Goal: Task Accomplishment & Management: Manage account settings

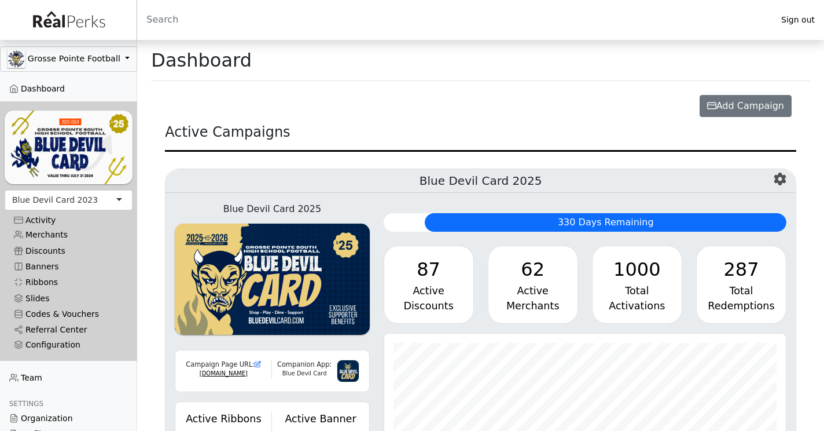
scroll to position [133, 402]
click at [104, 200] on div "Blue Devil Card 2023" at bounding box center [69, 200] width 128 height 20
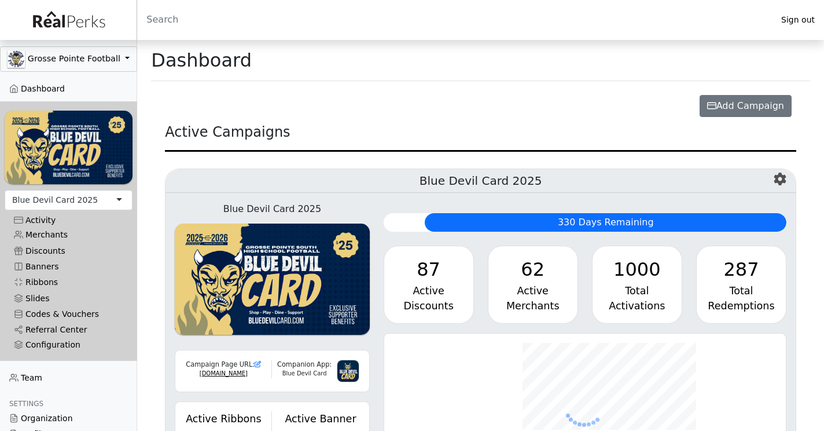
scroll to position [133, 402]
click at [102, 199] on div "Blue Devil Card 2025" at bounding box center [69, 200] width 128 height 20
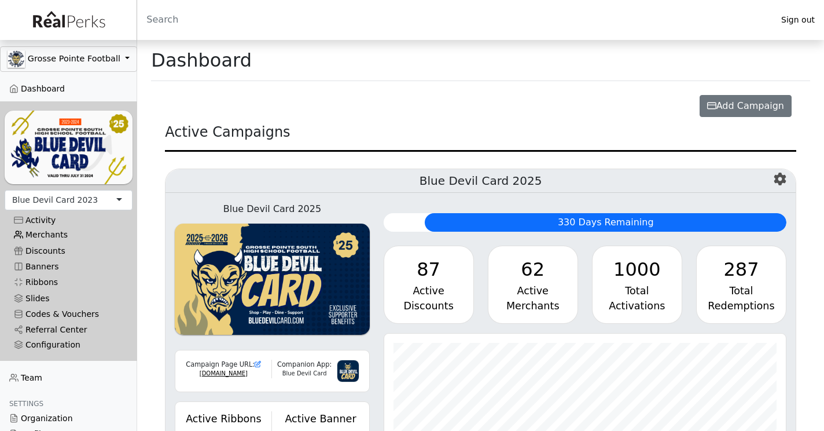
scroll to position [133, 402]
click at [57, 236] on link "Merchants" at bounding box center [69, 235] width 128 height 16
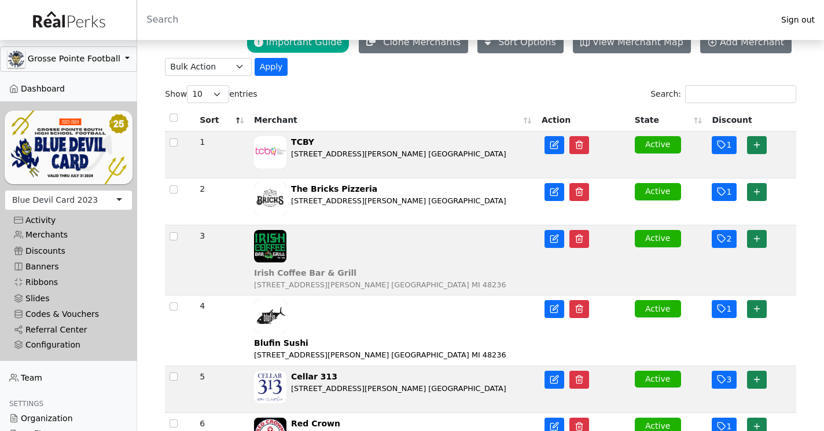
scroll to position [47, 0]
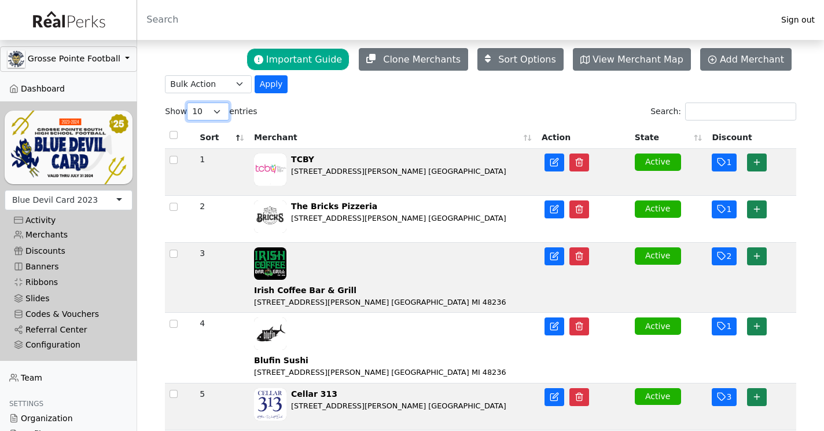
select select "100"
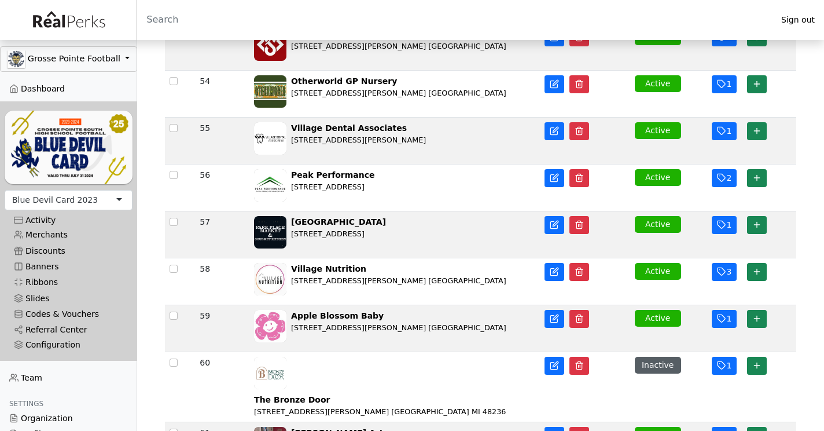
scroll to position [3029, 0]
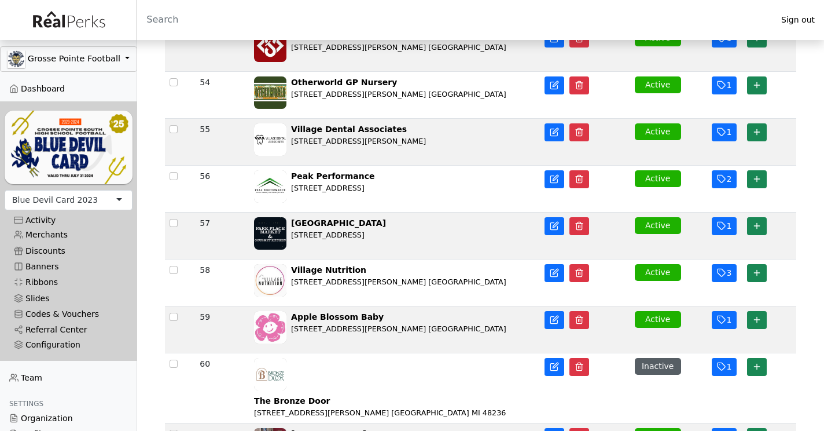
click at [96, 209] on div "Blue Devil Card 2023" at bounding box center [69, 200] width 128 height 20
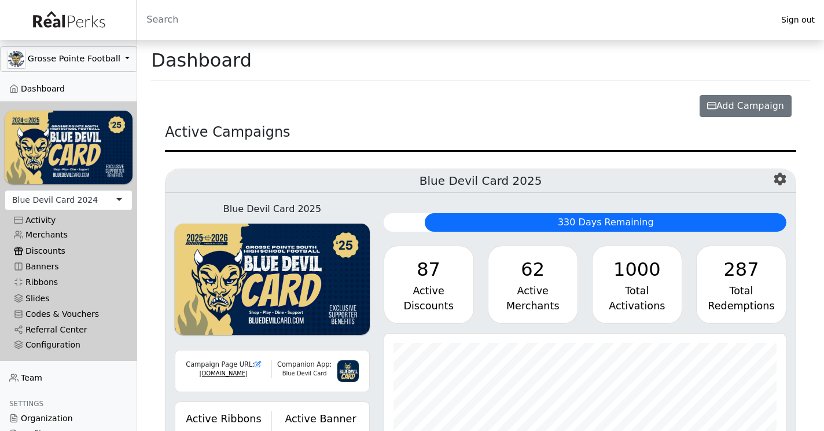
scroll to position [133, 402]
click at [59, 232] on link "Merchants" at bounding box center [69, 235] width 128 height 16
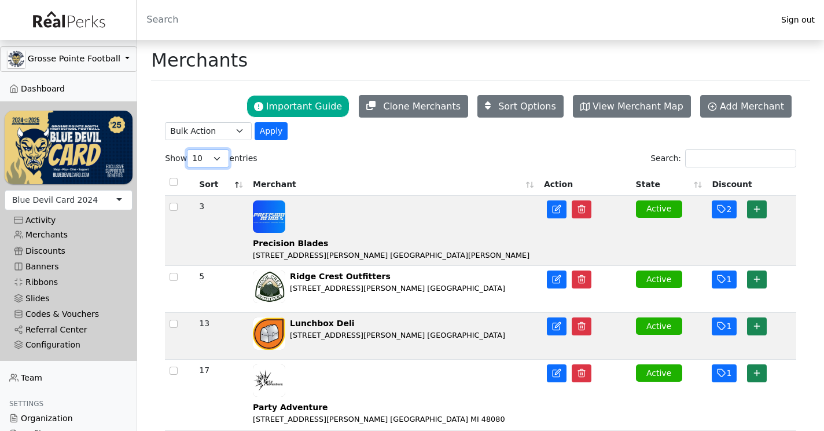
select select "100"
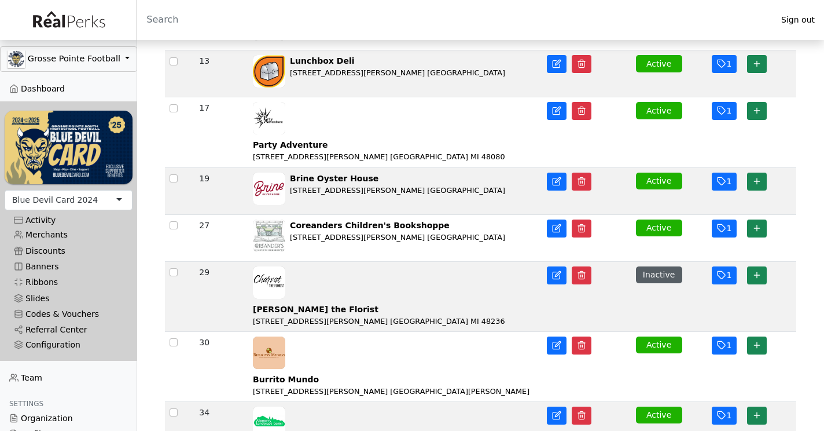
scroll to position [262, 0]
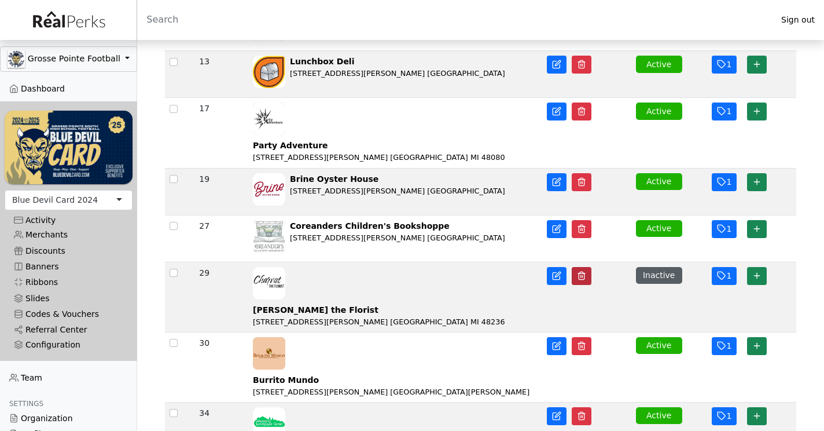
click at [584, 271] on icon "button" at bounding box center [581, 275] width 9 height 9
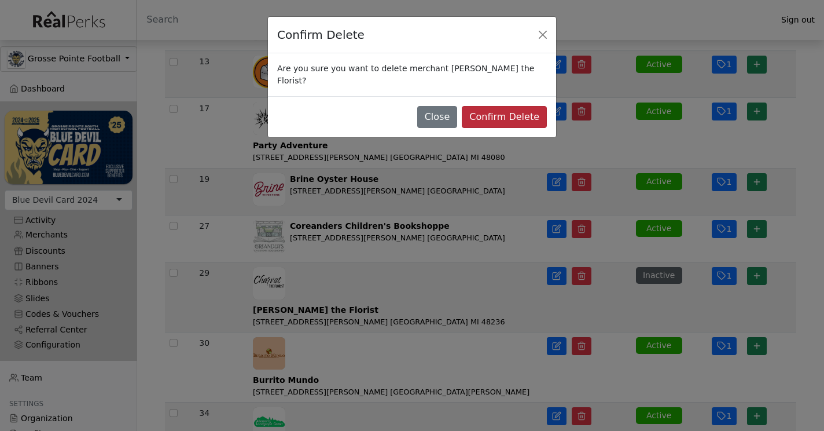
click at [516, 108] on button "Confirm Delete" at bounding box center [504, 117] width 85 height 22
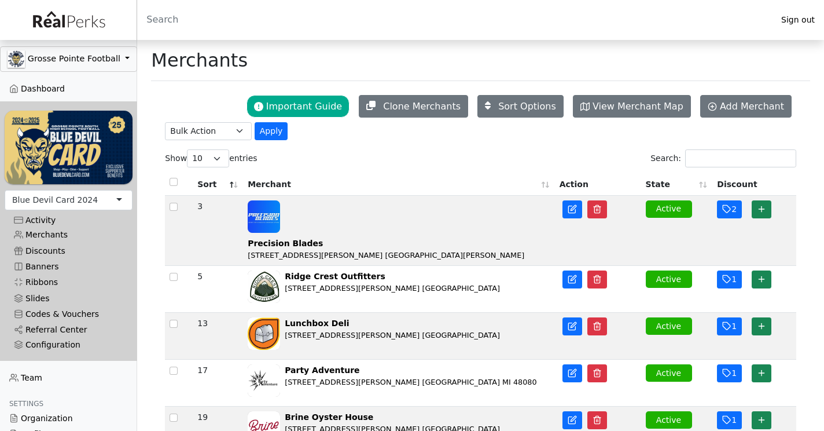
click at [229, 162] on label "Show 10 25 50 100 entries" at bounding box center [211, 158] width 92 height 18
click at [229, 162] on select "10 25 50 100" at bounding box center [208, 158] width 42 height 18
select select "100"
click at [658, 184] on th "State" at bounding box center [678, 183] width 72 height 25
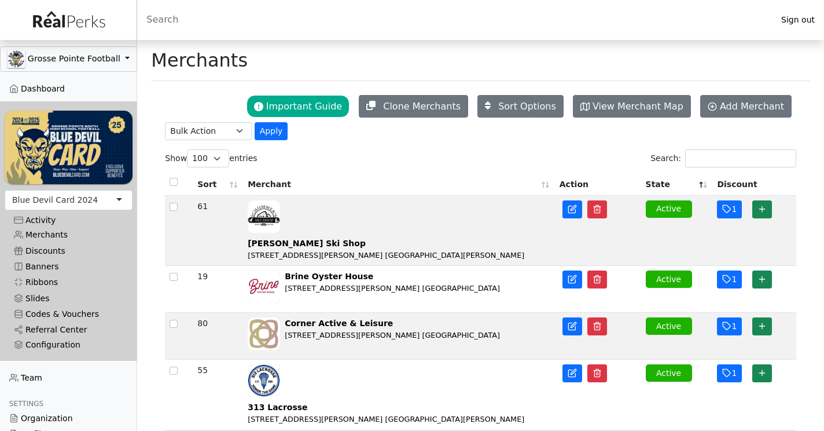
click at [658, 184] on th "State" at bounding box center [678, 183] width 72 height 25
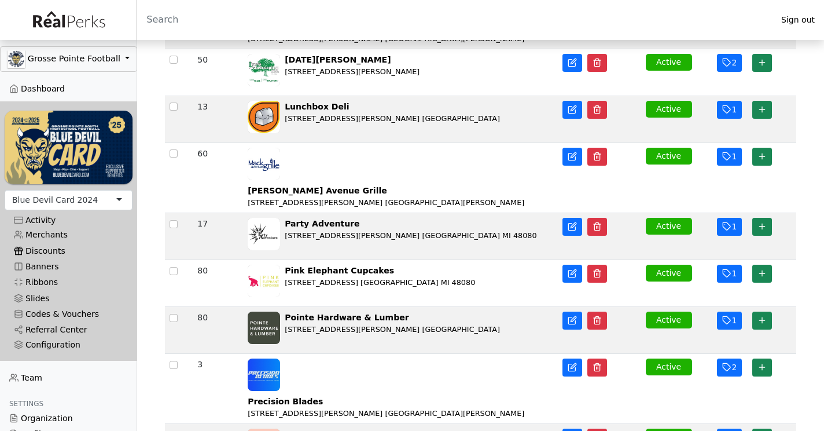
scroll to position [2653, 0]
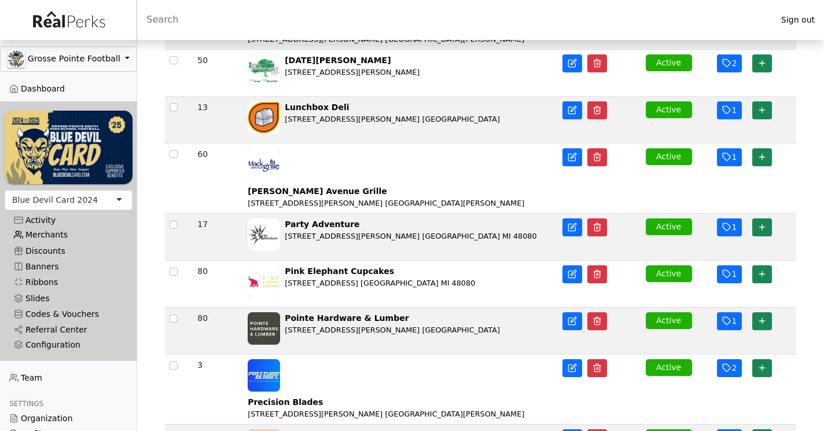
click at [41, 234] on link "Merchants" at bounding box center [69, 235] width 128 height 16
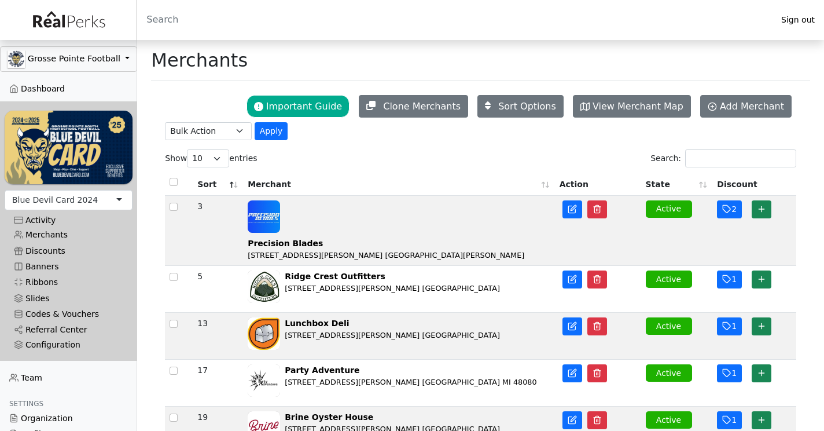
click at [68, 206] on div "Blue Devil Card 2024" at bounding box center [55, 200] width 86 height 12
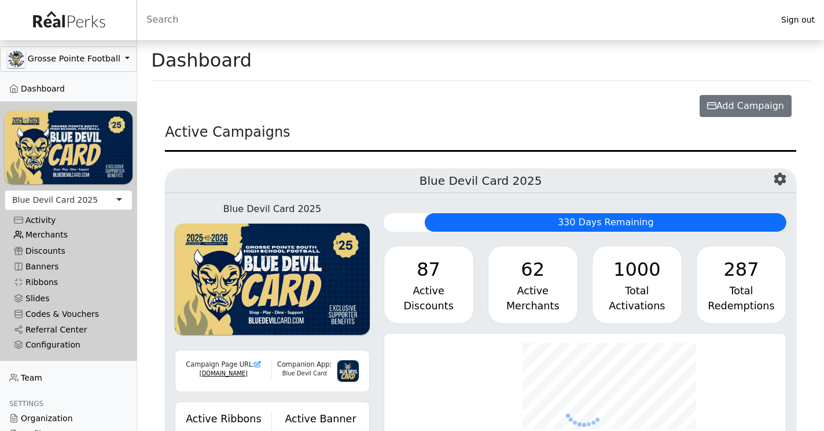
click at [55, 234] on link "Merchants" at bounding box center [69, 235] width 128 height 16
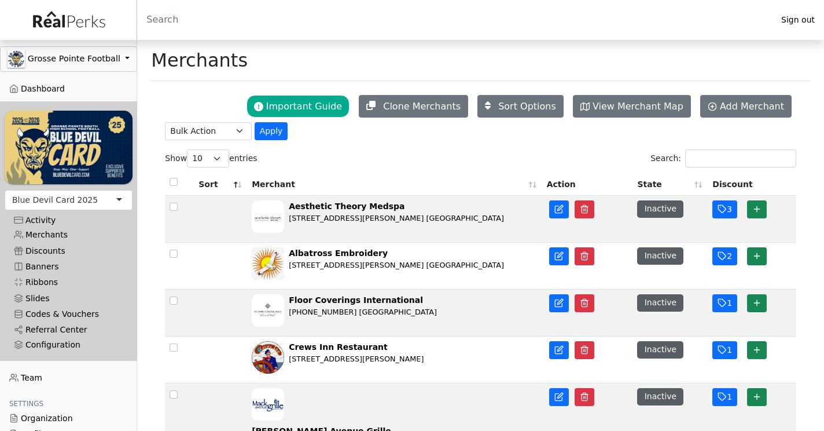
click at [658, 189] on th "State" at bounding box center [670, 183] width 75 height 25
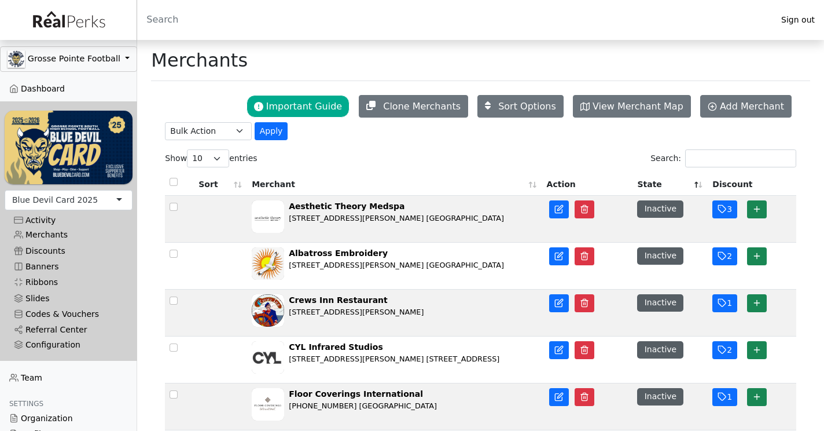
click at [691, 187] on th "State" at bounding box center [670, 183] width 75 height 25
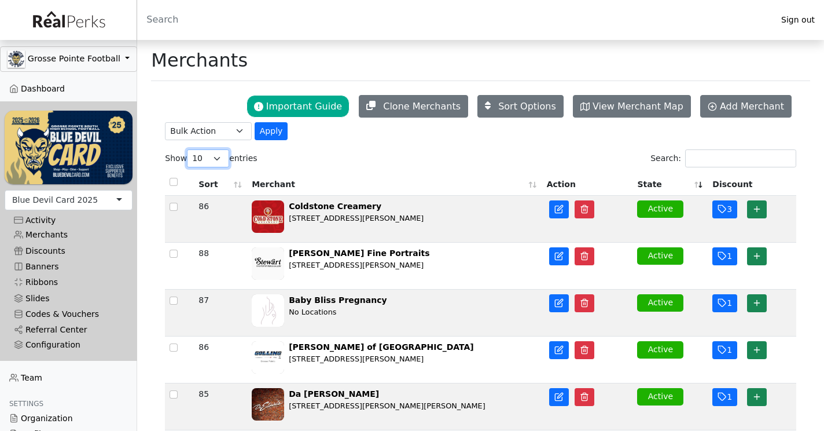
select select "100"
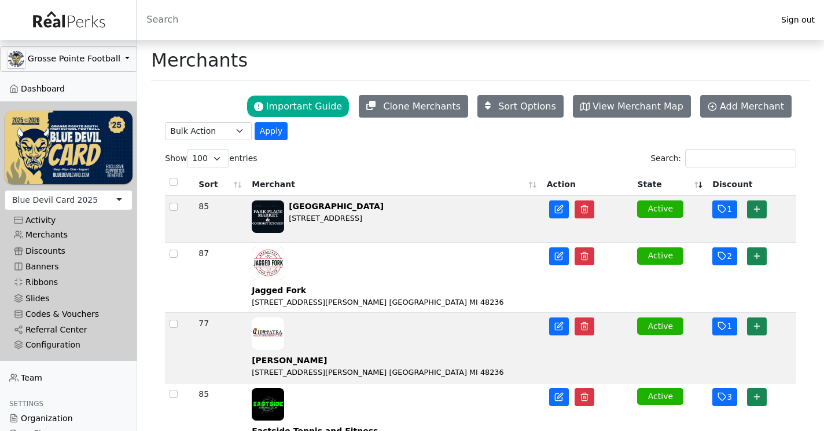
click at [699, 189] on th "State" at bounding box center [670, 183] width 75 height 25
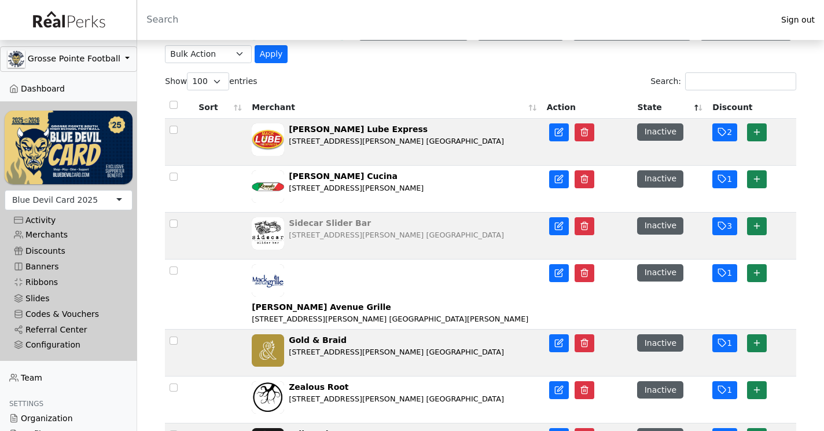
scroll to position [80, 0]
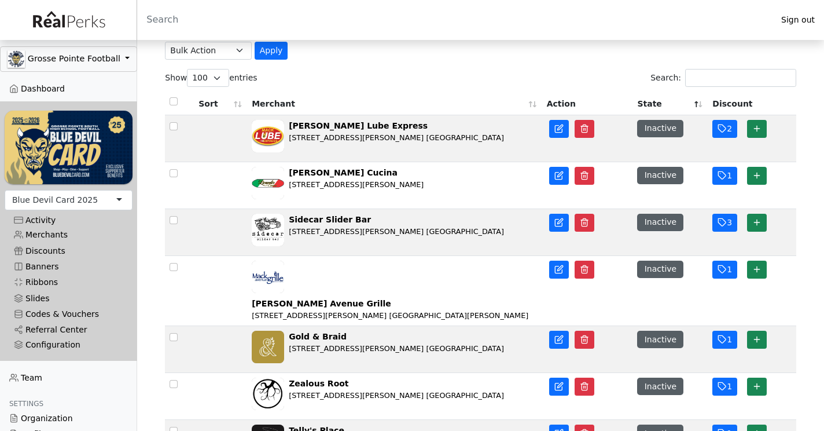
click at [174, 129] on input "checkbox" at bounding box center [174, 126] width 8 height 8
checkbox input "false"
click at [591, 129] on button "button" at bounding box center [585, 129] width 20 height 18
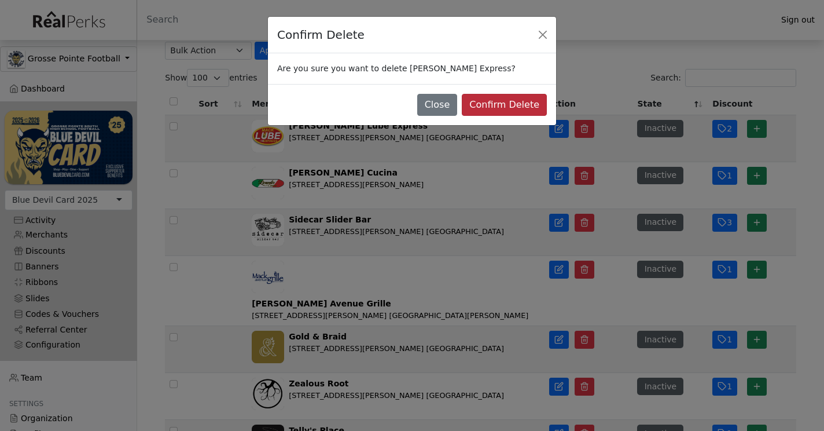
click at [525, 109] on button "Confirm Delete" at bounding box center [504, 105] width 85 height 22
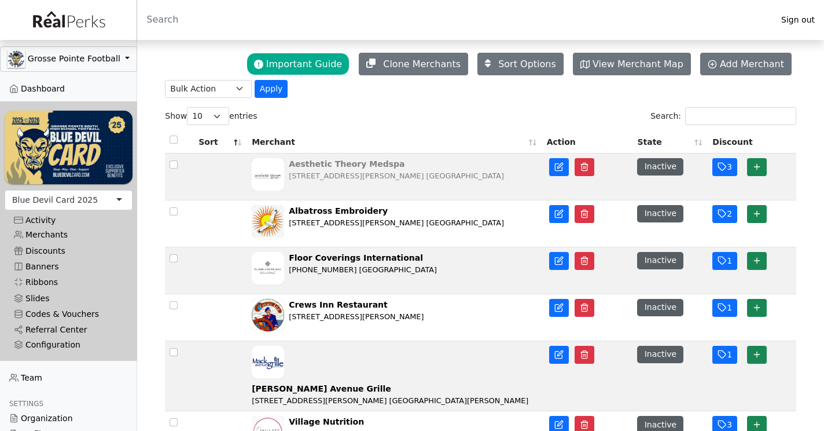
scroll to position [46, 0]
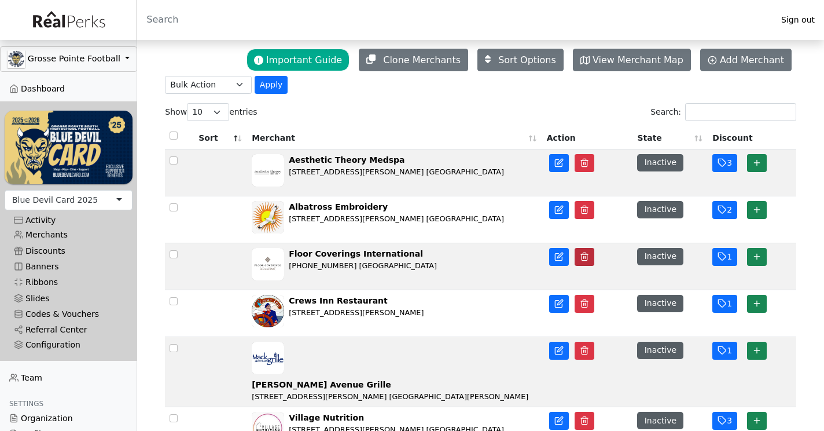
click at [583, 261] on icon "button" at bounding box center [584, 256] width 9 height 9
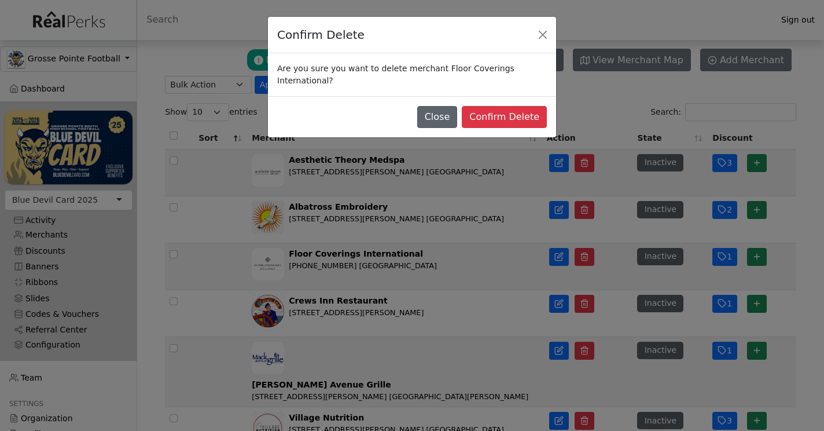
click at [457, 108] on button "Close" at bounding box center [437, 117] width 41 height 22
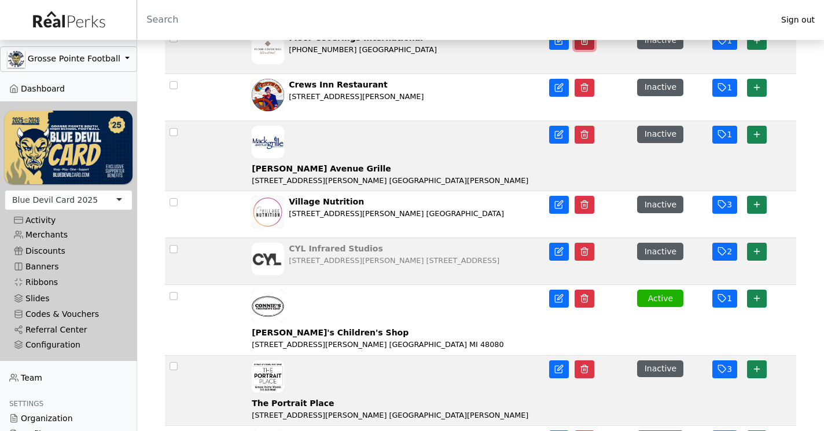
scroll to position [262, 0]
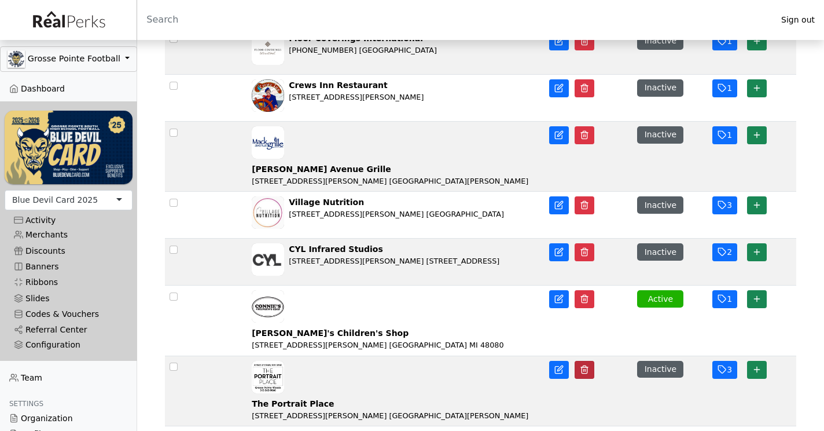
click at [587, 365] on icon "button" at bounding box center [584, 369] width 9 height 9
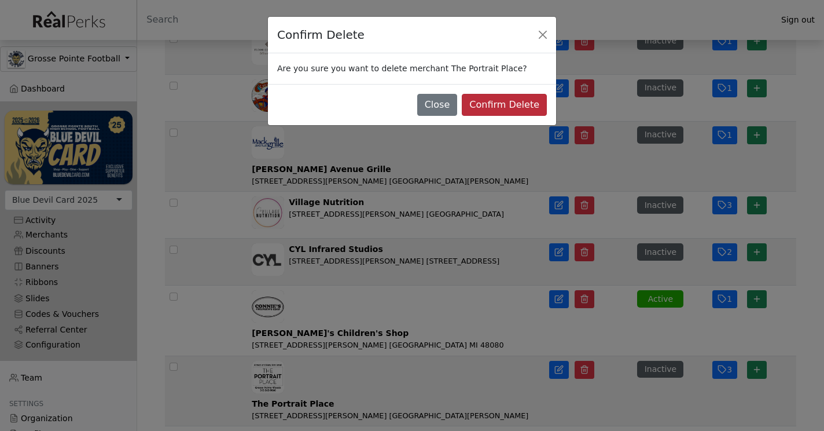
click at [526, 103] on button "Confirm Delete" at bounding box center [504, 105] width 85 height 22
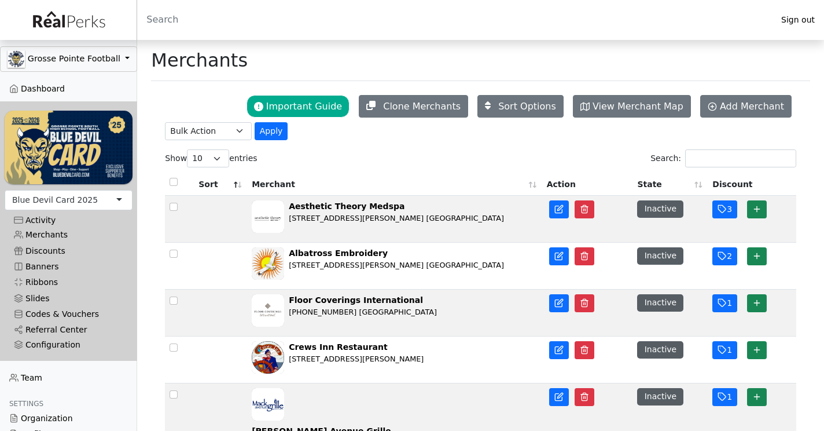
click at [694, 183] on th "State" at bounding box center [670, 183] width 75 height 25
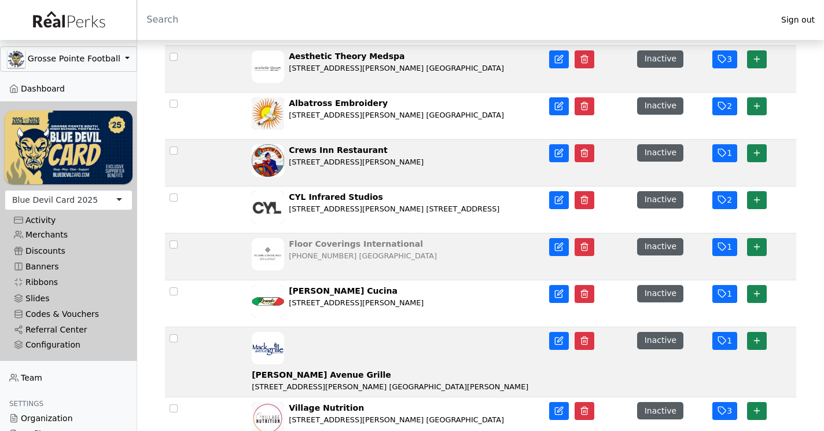
scroll to position [70, 0]
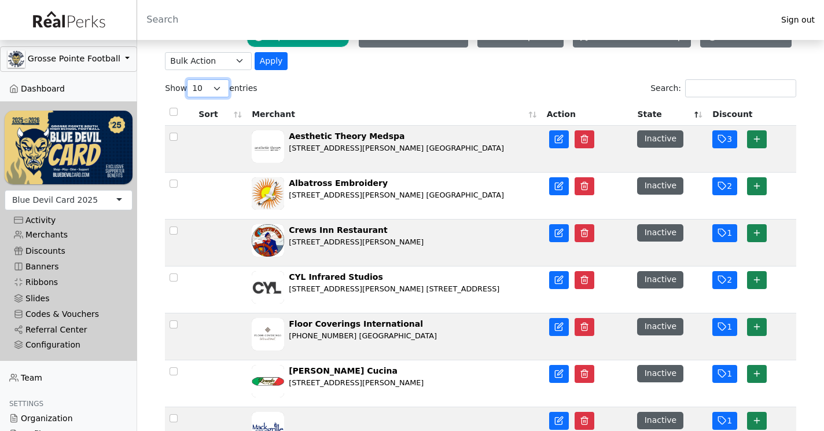
select select "100"
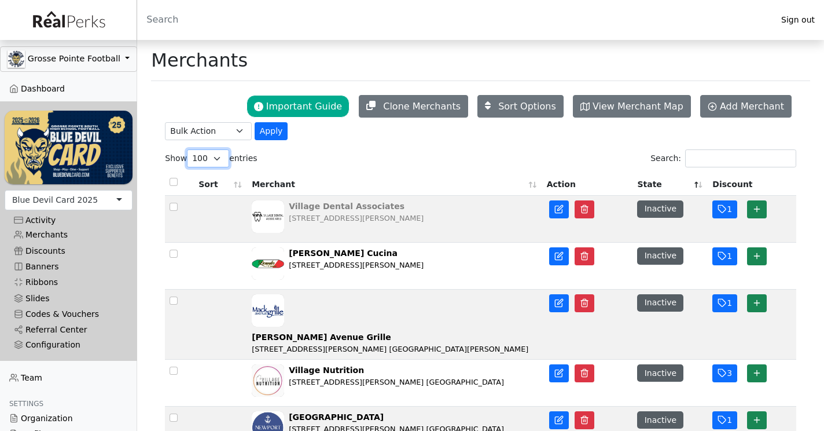
scroll to position [0, 0]
click at [57, 230] on link "Merchants" at bounding box center [69, 235] width 128 height 16
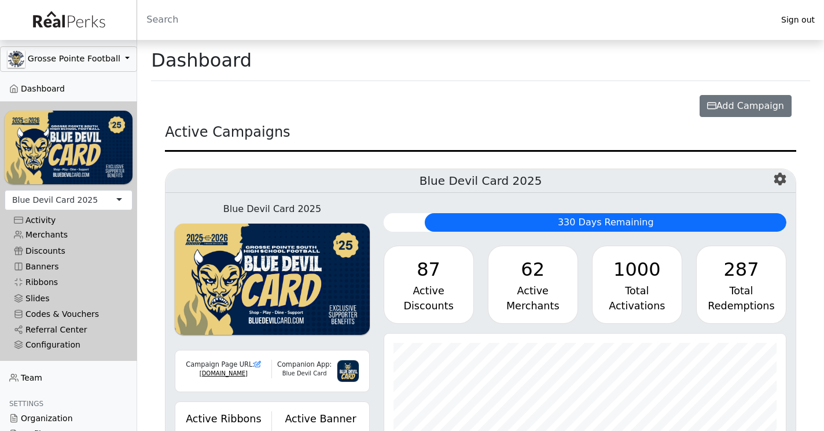
scroll to position [133, 402]
click at [49, 195] on div "Blue Devil Card 2025" at bounding box center [55, 200] width 86 height 12
click at [88, 197] on div "Blue Devil Card 2024" at bounding box center [55, 200] width 86 height 12
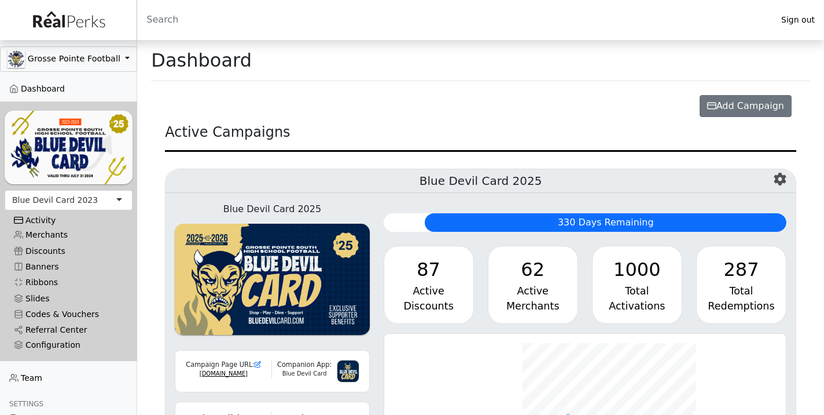
scroll to position [133, 402]
click at [69, 207] on div "Blue Devil Card 2023" at bounding box center [69, 200] width 128 height 20
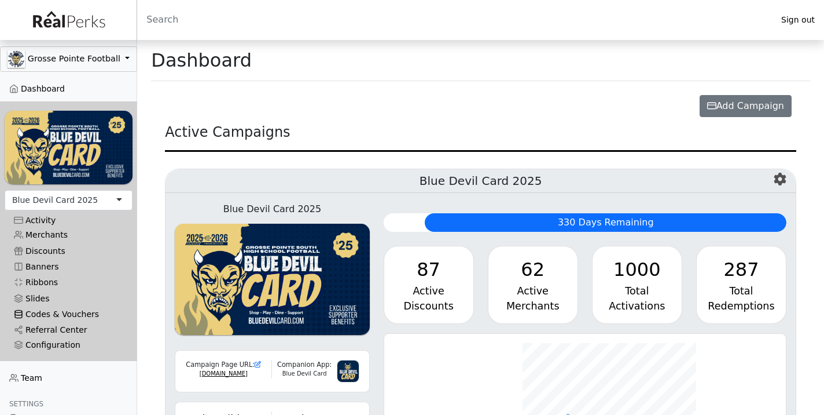
scroll to position [133, 402]
click at [59, 336] on link "Referral Center" at bounding box center [69, 330] width 128 height 16
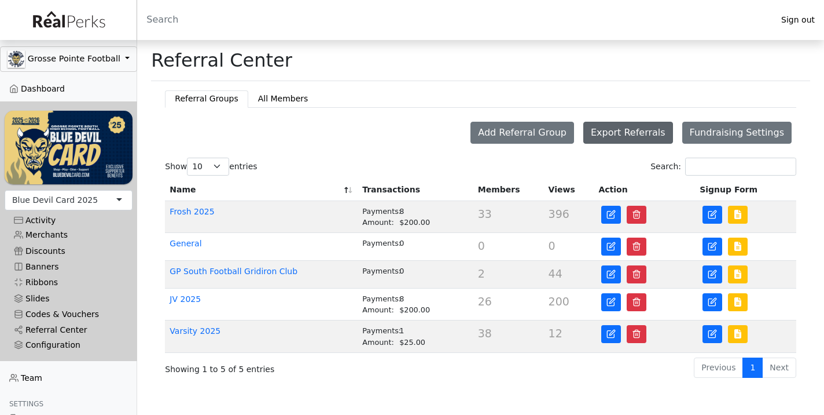
click at [650, 133] on button "Export Referrals" at bounding box center [629, 133] width 90 height 22
